Goal: Task Accomplishment & Management: Use online tool/utility

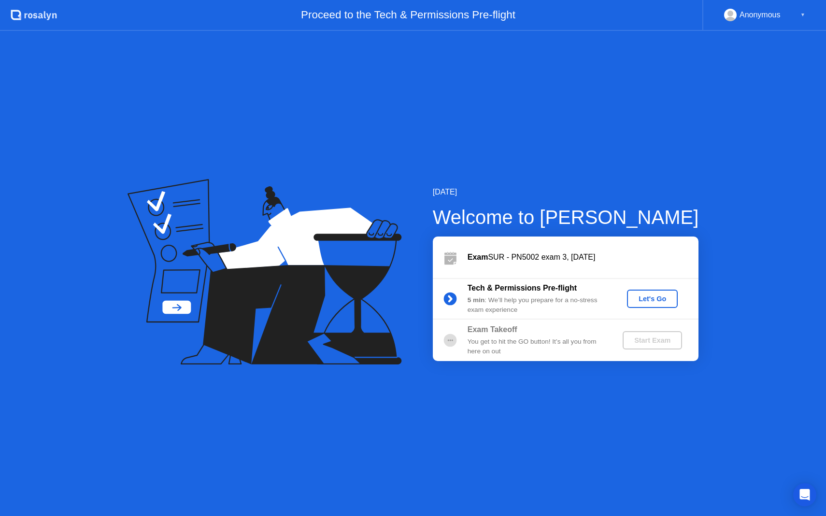
click at [644, 300] on div "Let's Go" at bounding box center [652, 299] width 43 height 8
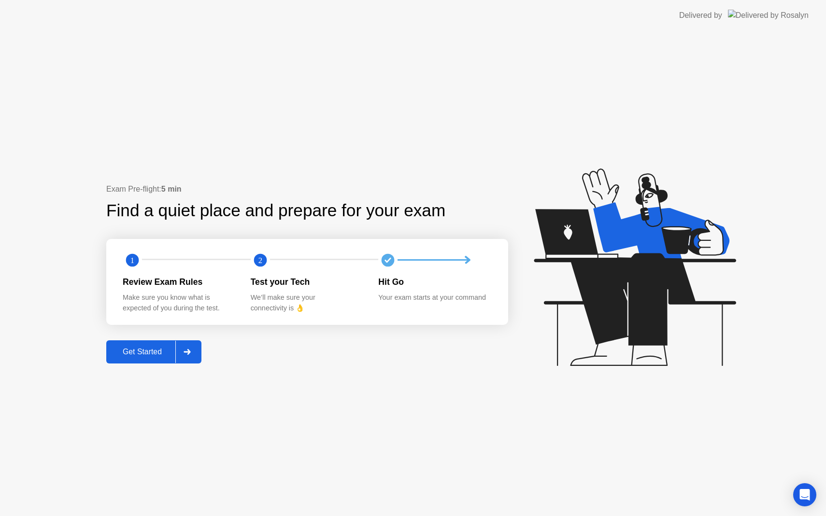
click at [191, 356] on div at bounding box center [186, 352] width 23 height 22
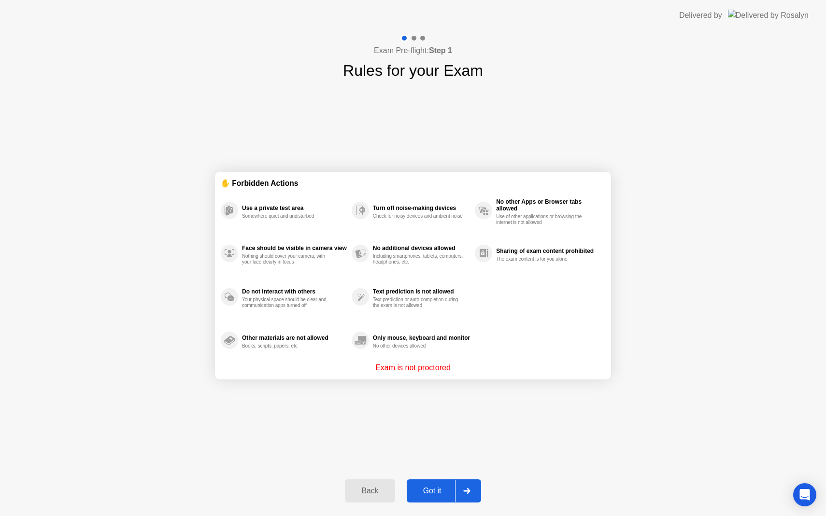
click at [471, 496] on div at bounding box center [466, 491] width 23 height 22
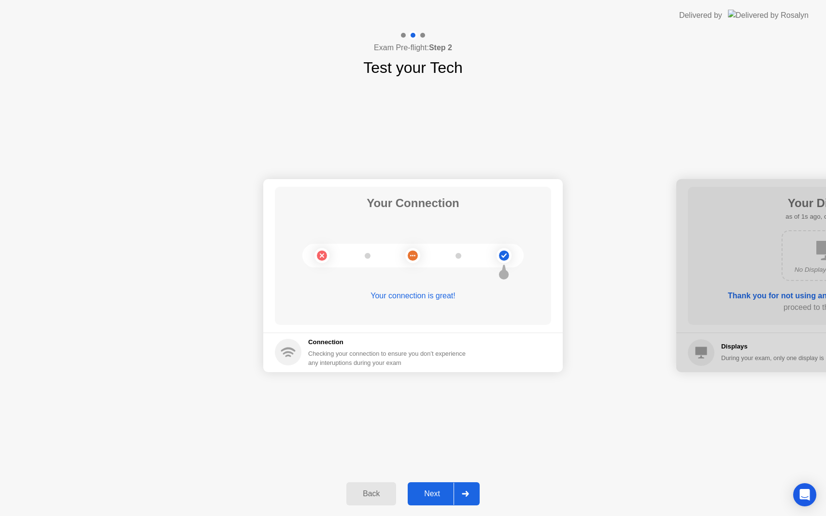
click at [463, 498] on div at bounding box center [464, 494] width 23 height 22
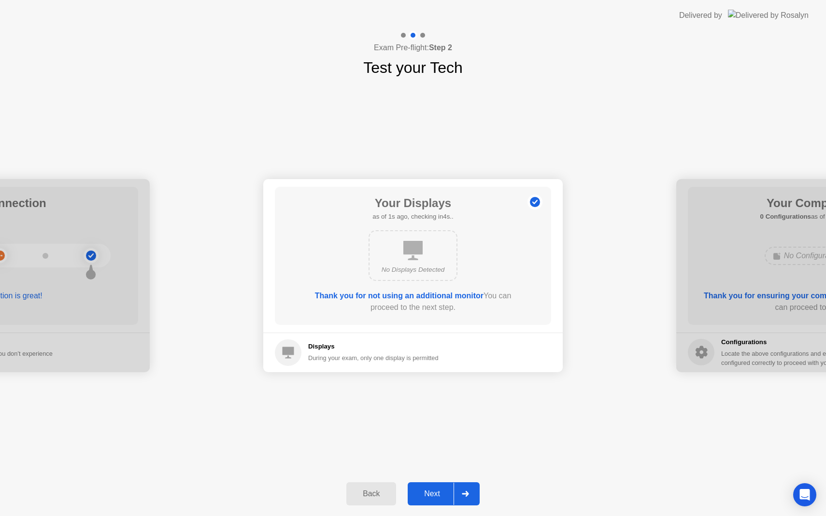
click at [463, 498] on div at bounding box center [464, 494] width 23 height 22
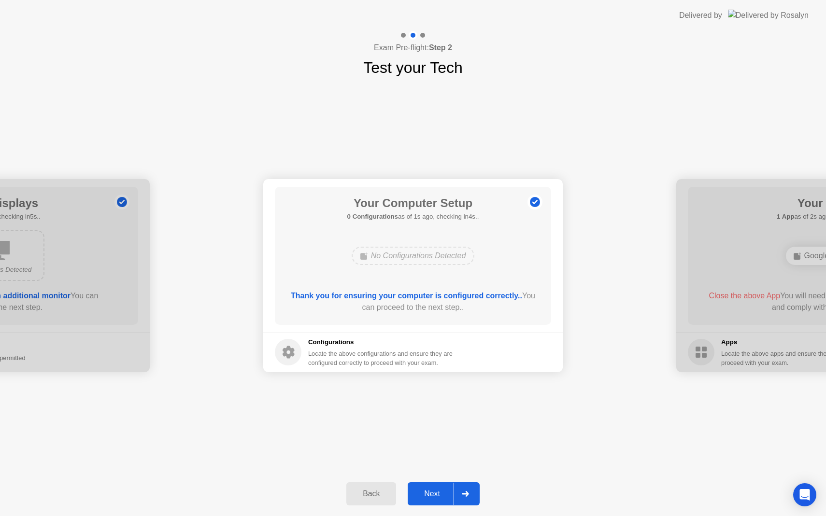
click at [463, 498] on div at bounding box center [464, 494] width 23 height 22
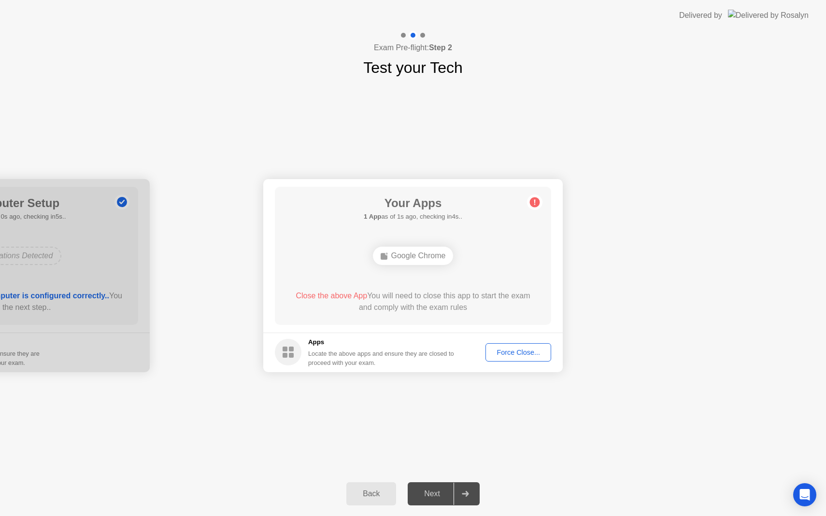
click at [521, 354] on div "Force Close..." at bounding box center [518, 353] width 59 height 8
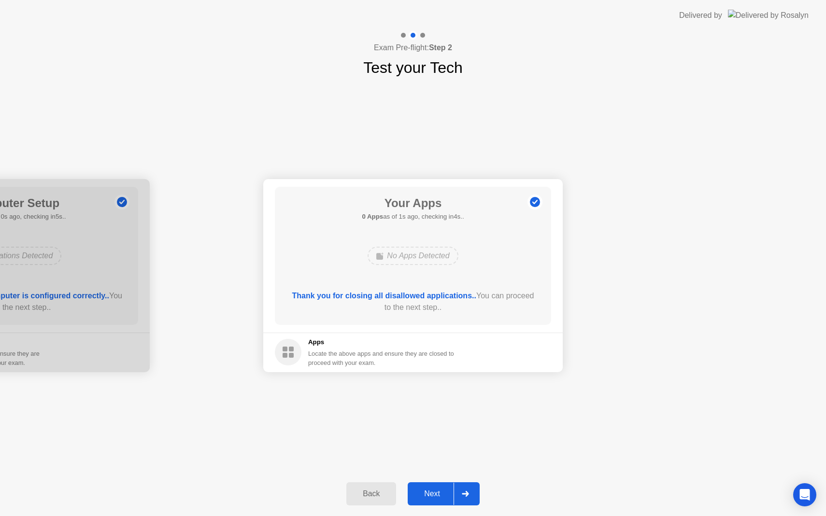
click at [466, 496] on icon at bounding box center [465, 494] width 7 height 6
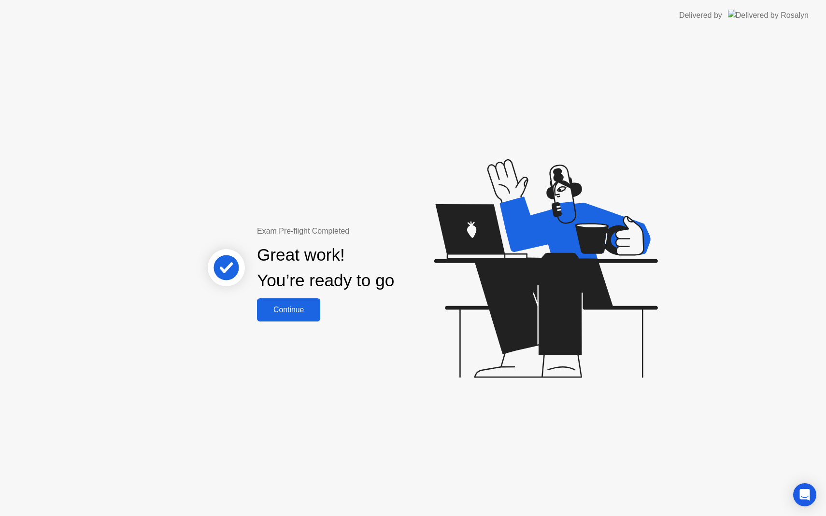
click at [305, 307] on div "Continue" at bounding box center [288, 310] width 57 height 9
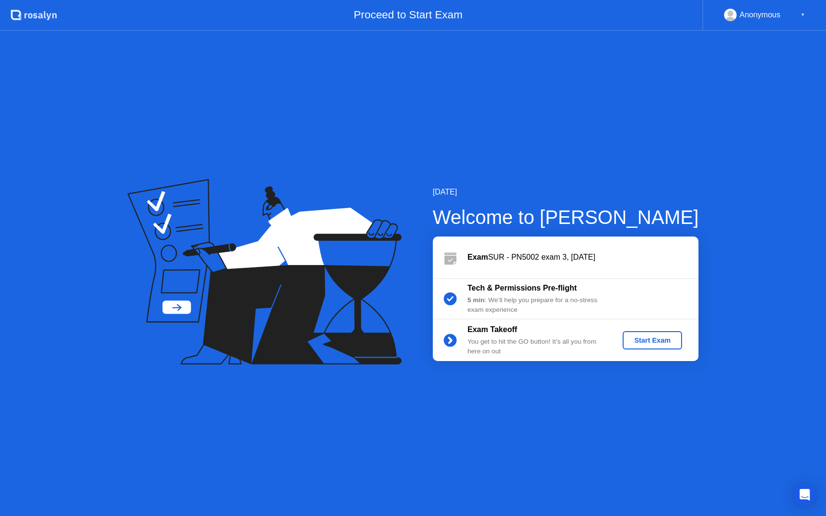
click at [665, 340] on div "Start Exam" at bounding box center [652, 341] width 52 height 8
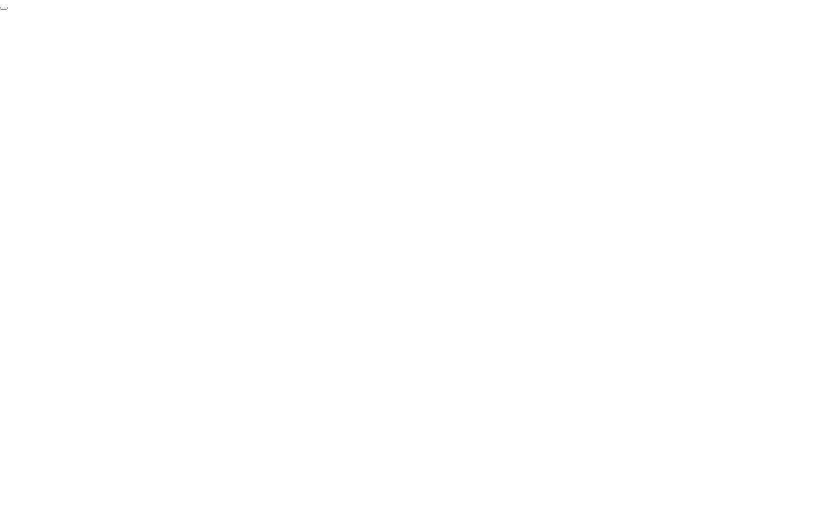
click div "End Proctoring Session"
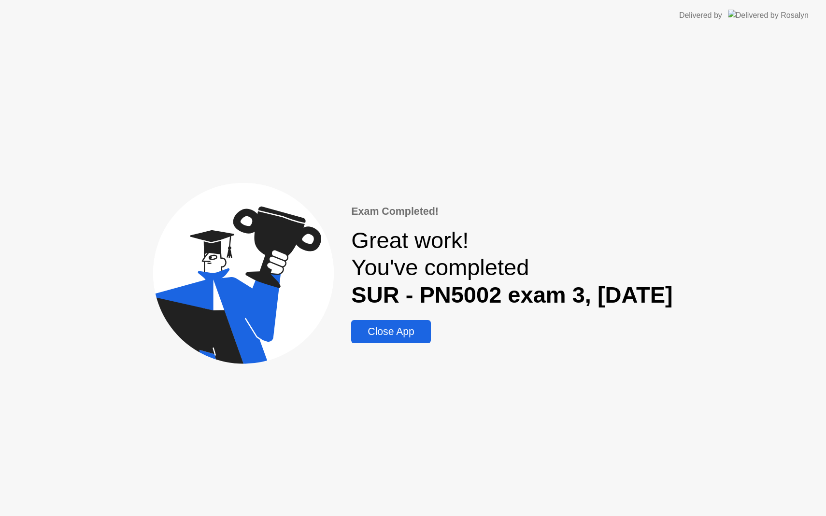
click at [389, 333] on div "Close App" at bounding box center [390, 332] width 73 height 12
